Goal: Information Seeking & Learning: Learn about a topic

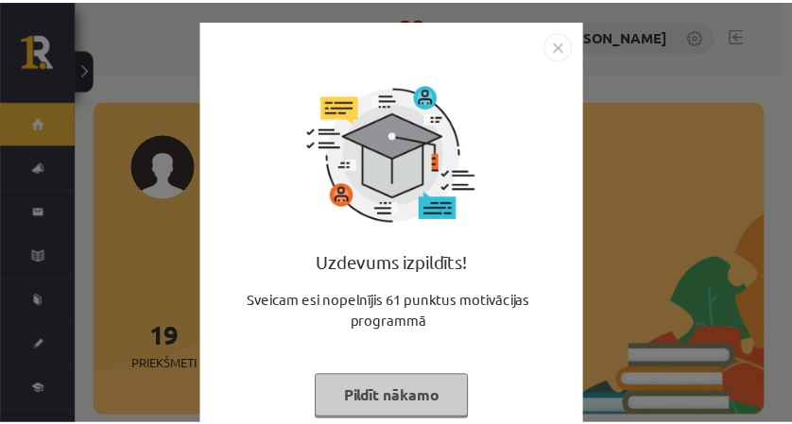
scroll to position [43, 0]
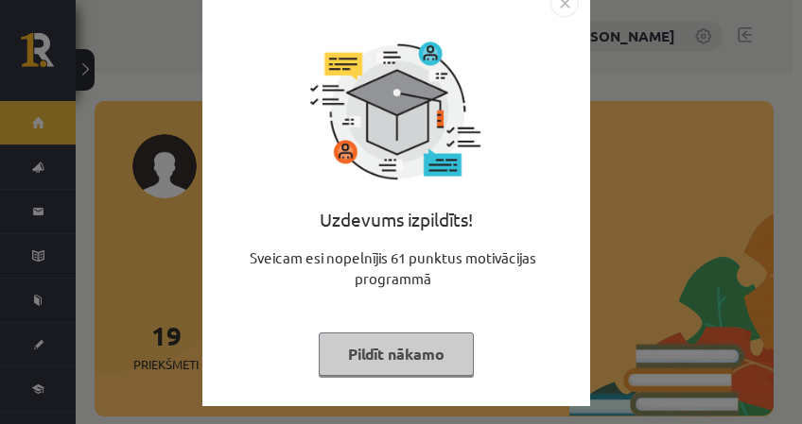
click at [560, 7] on img "Close" at bounding box center [564, 3] width 28 height 28
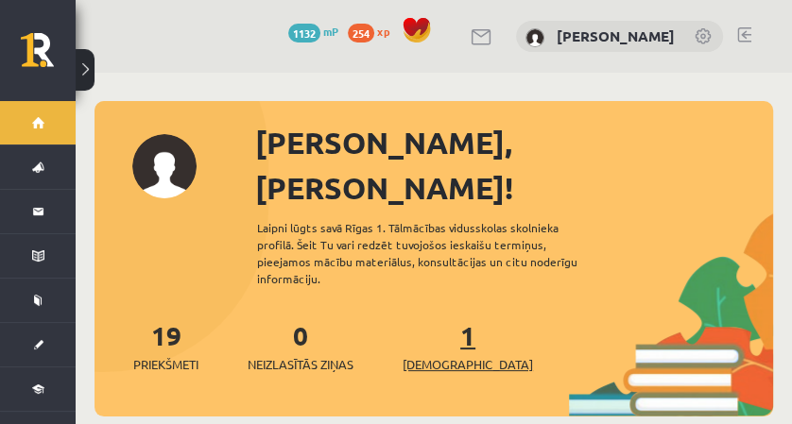
click at [442, 355] on span "[DEMOGRAPHIC_DATA]" at bounding box center [468, 364] width 130 height 19
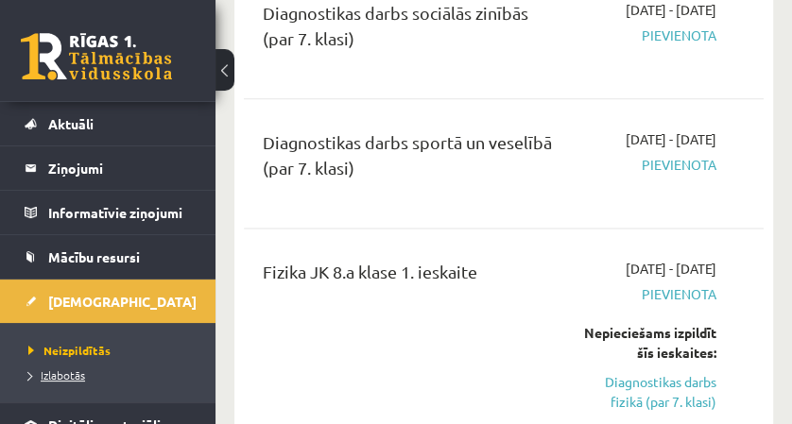
scroll to position [62, 0]
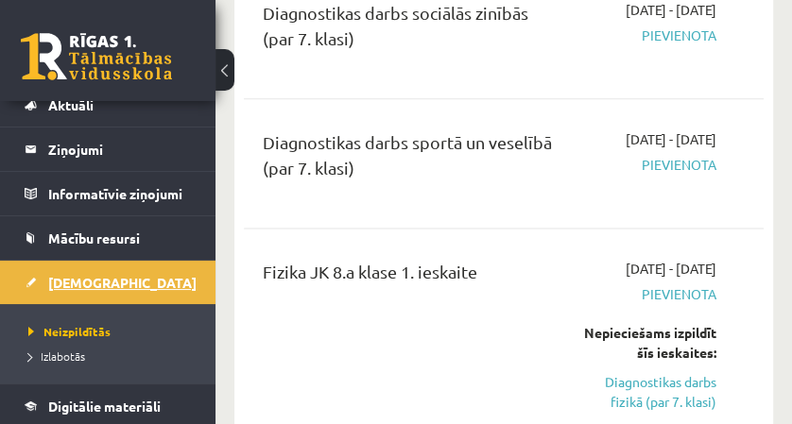
click at [125, 293] on link "[DEMOGRAPHIC_DATA]" at bounding box center [108, 282] width 167 height 43
click at [65, 356] on span "Izlabotās" at bounding box center [56, 356] width 57 height 15
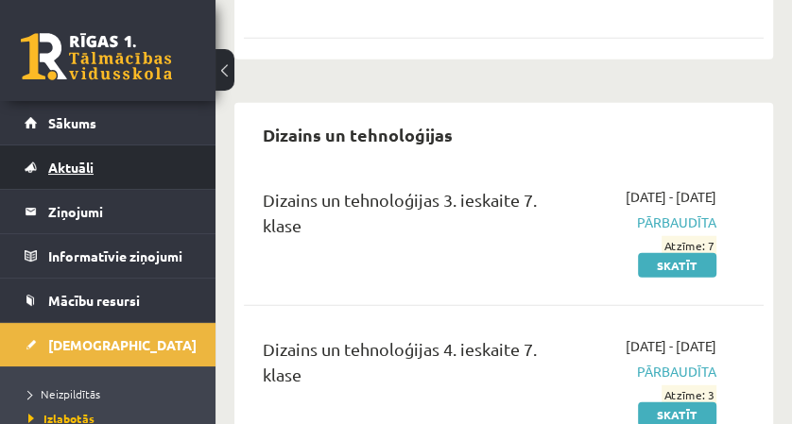
scroll to position [2205, 0]
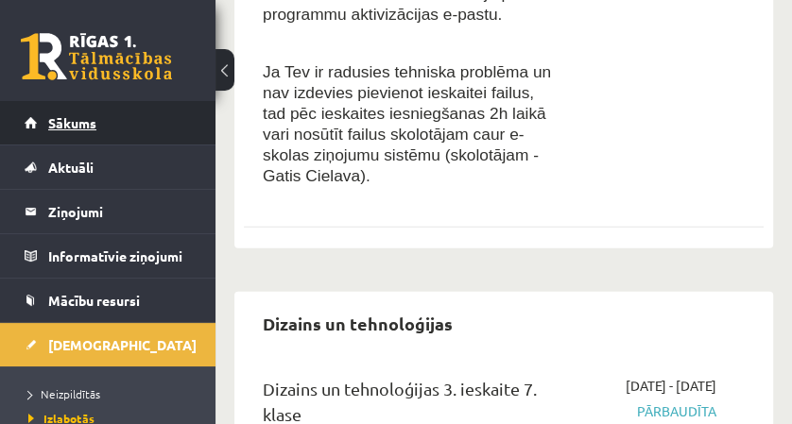
click at [95, 103] on link "Sākums" at bounding box center [108, 122] width 167 height 43
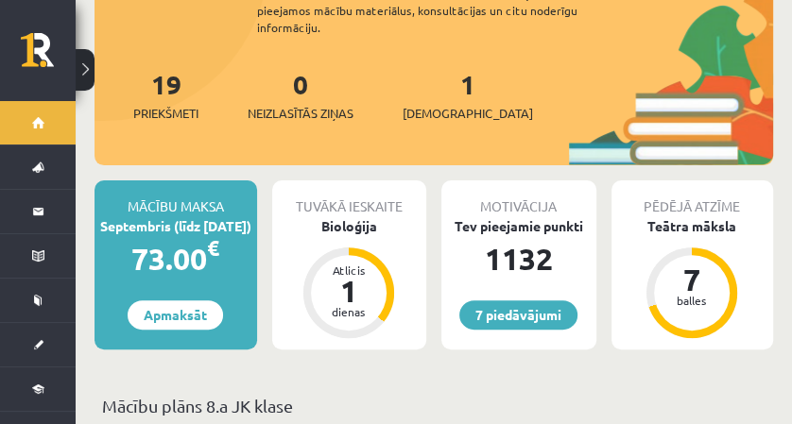
scroll to position [251, 0]
click at [388, 248] on div "Atlicis 1 dienas" at bounding box center [348, 293] width 91 height 91
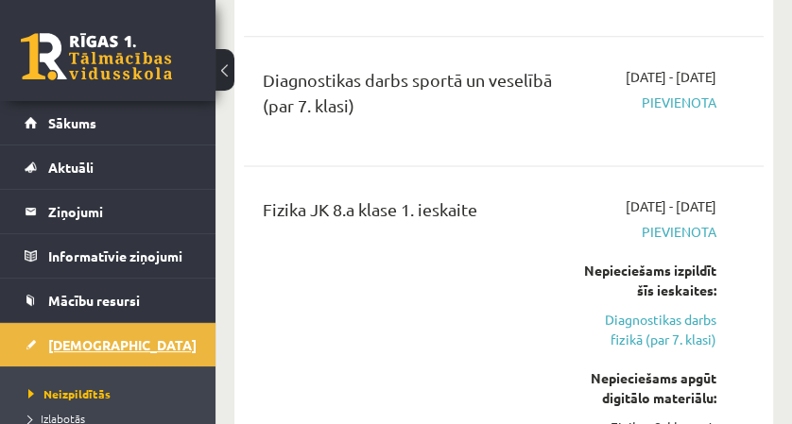
scroll to position [189, 0]
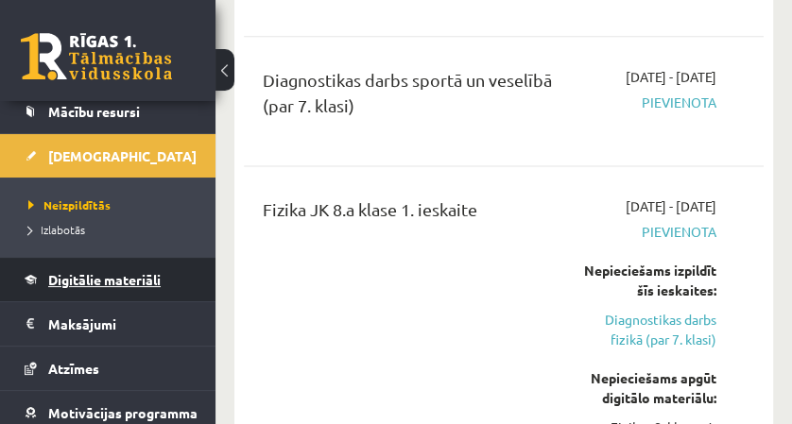
click at [130, 277] on span "Digitālie materiāli" at bounding box center [104, 279] width 112 height 17
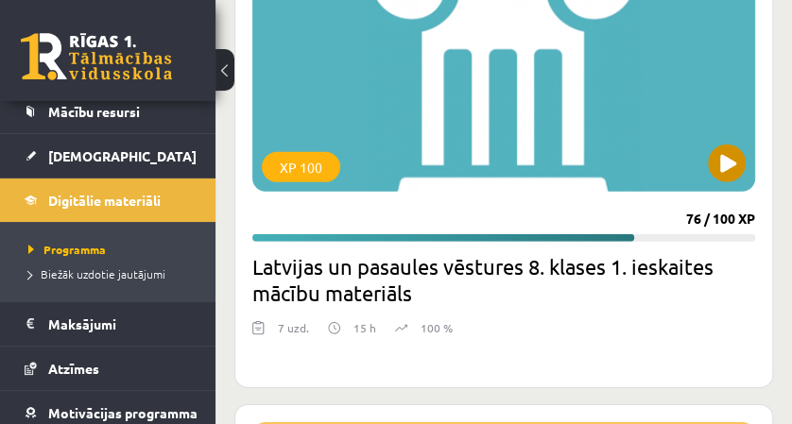
scroll to position [2898, 0]
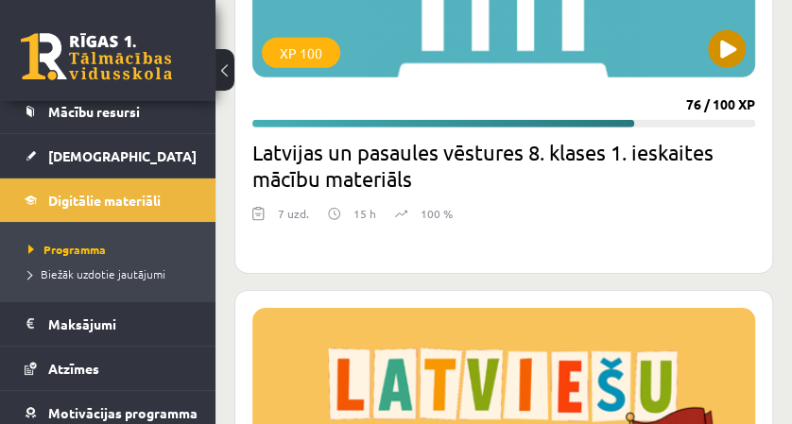
click at [286, 57] on div "XP 100" at bounding box center [301, 53] width 78 height 30
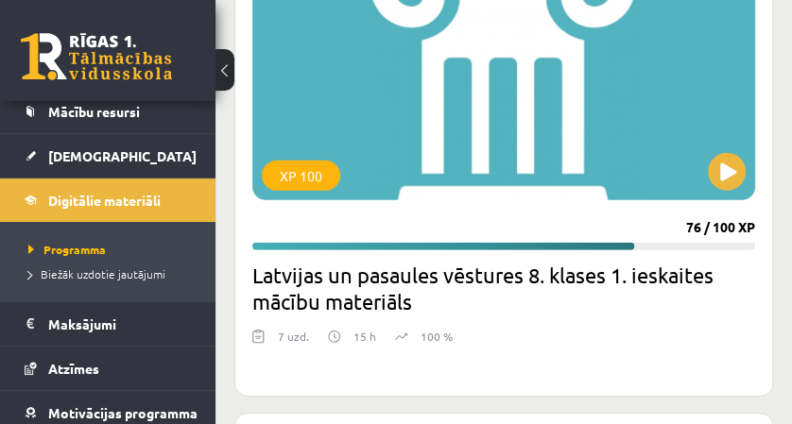
scroll to position [2772, 0]
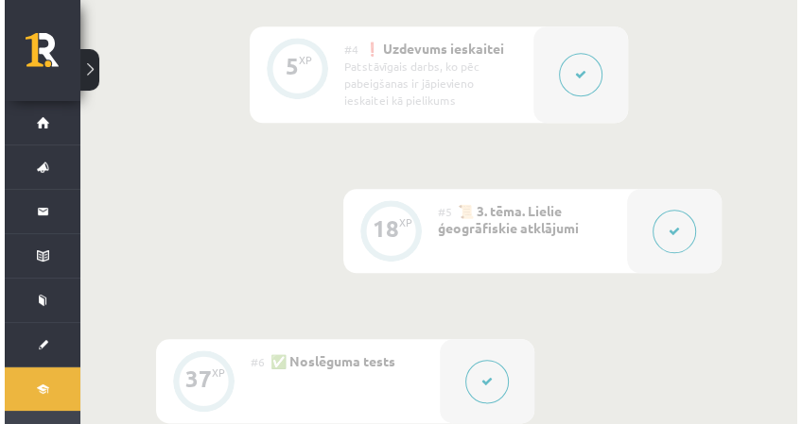
scroll to position [819, 0]
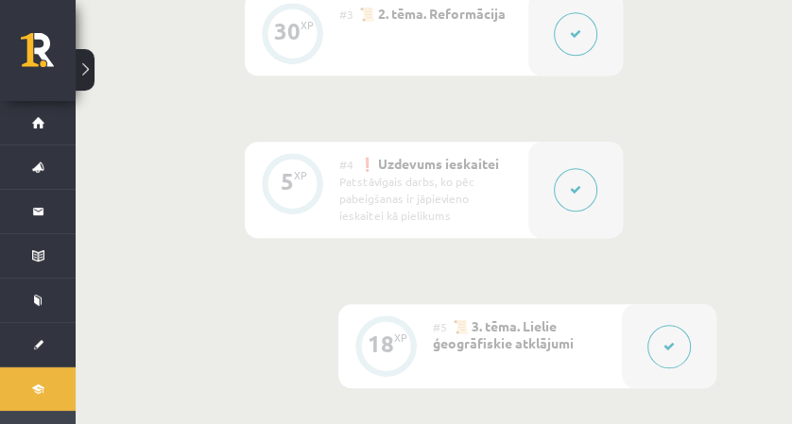
click at [588, 171] on div at bounding box center [575, 190] width 95 height 96
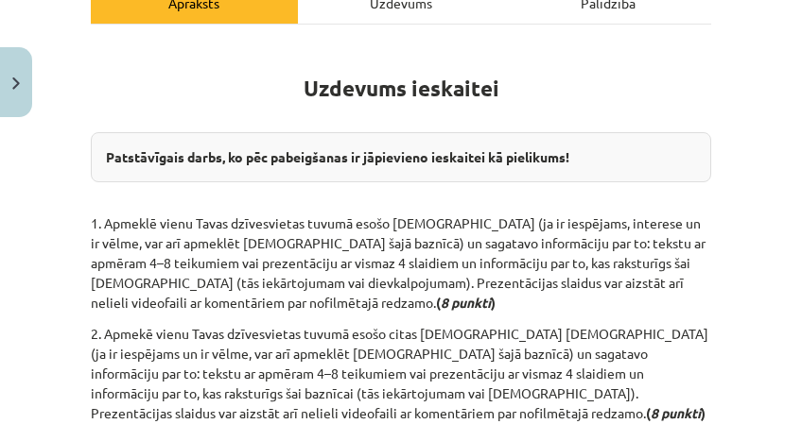
scroll to position [315, 0]
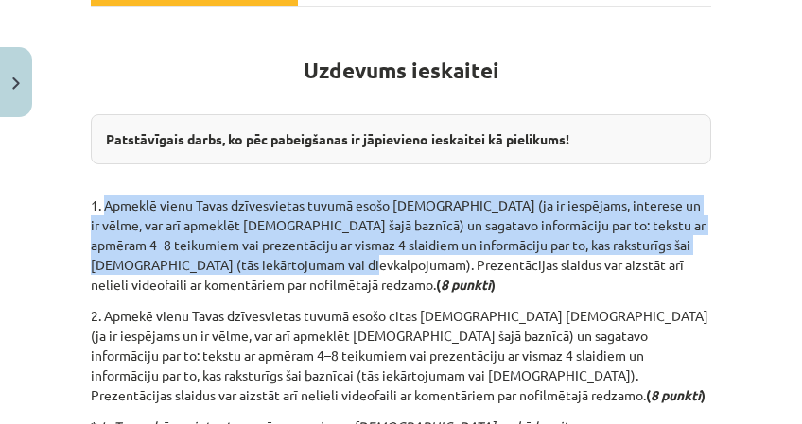
drag, startPoint x: 106, startPoint y: 203, endPoint x: 372, endPoint y: 264, distance: 273.3
click at [372, 264] on p "1. Apmeklē vienu Tavas dzīvesvietas tuvumā esošo katoļu baznīcu (ja ir iespējam…" at bounding box center [401, 245] width 620 height 99
copy p "Apmeklē vienu Tavas dzīvesvietas tuvumā esošo katoļu baznīcu (ja ir iespējams, …"
